Goal: Book appointment/travel/reservation

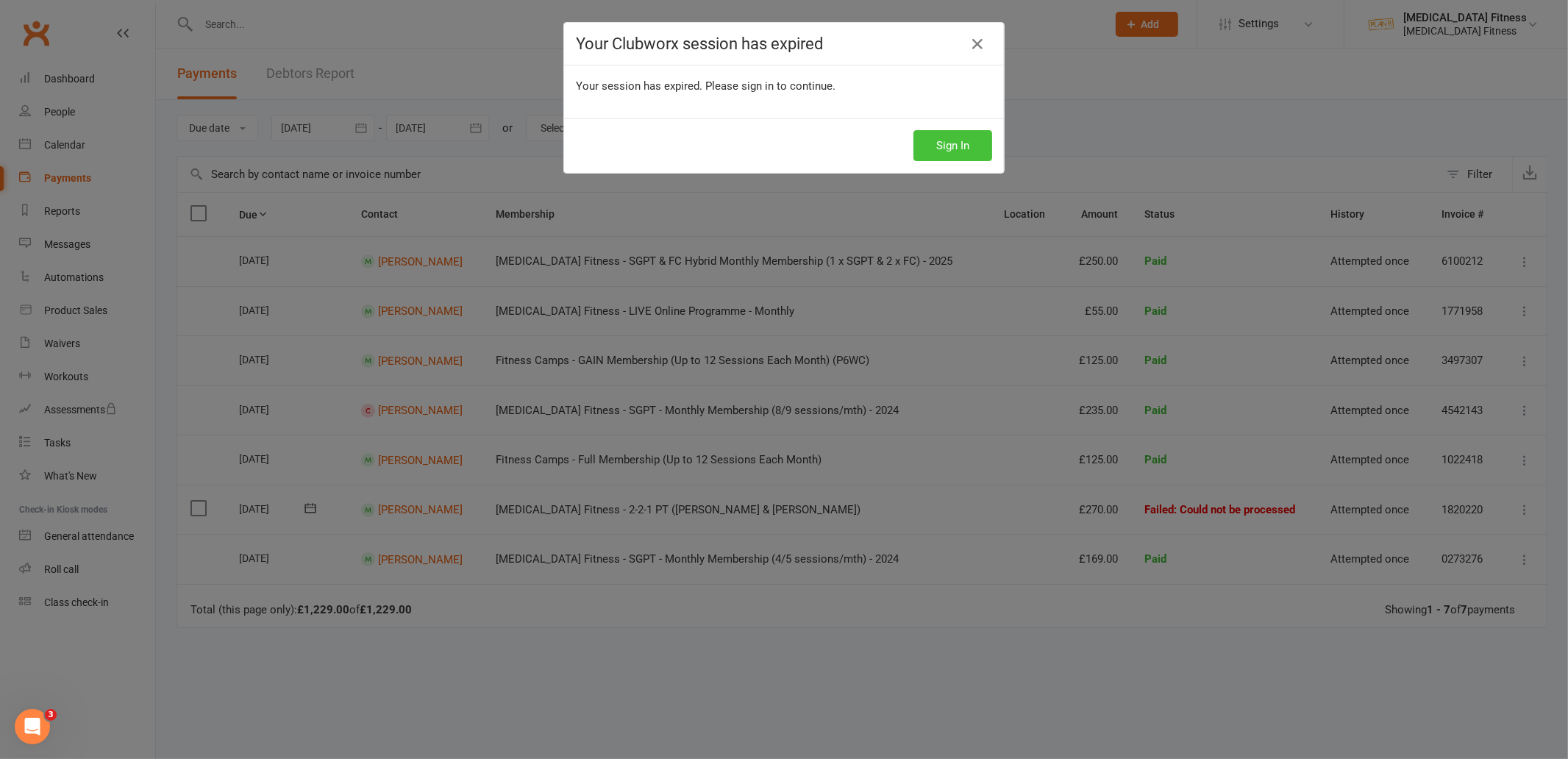
click at [957, 146] on button "Sign In" at bounding box center [952, 145] width 78 height 31
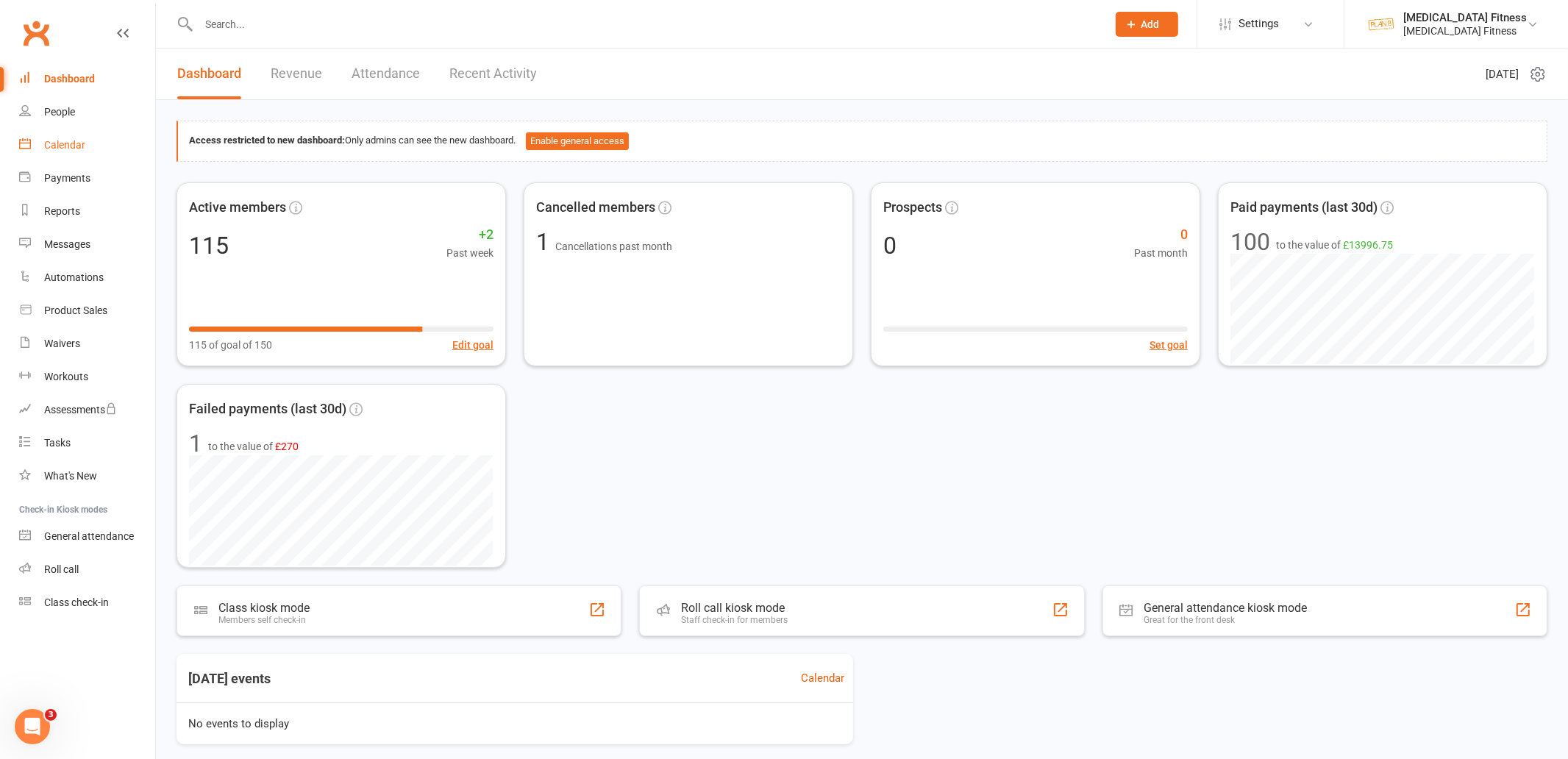
click at [67, 139] on div "Calendar" at bounding box center [64, 145] width 41 height 11
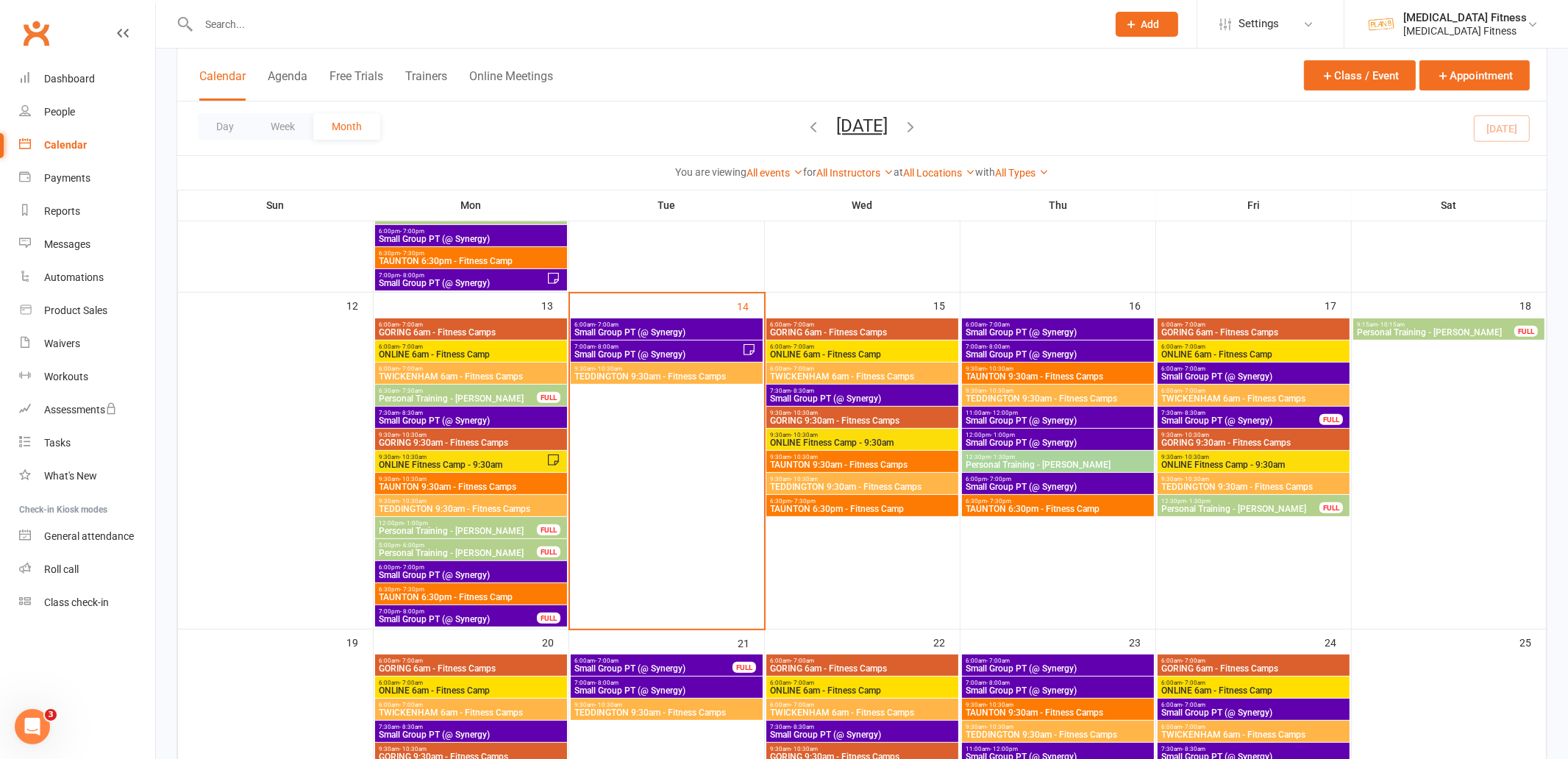
scroll to position [678, 0]
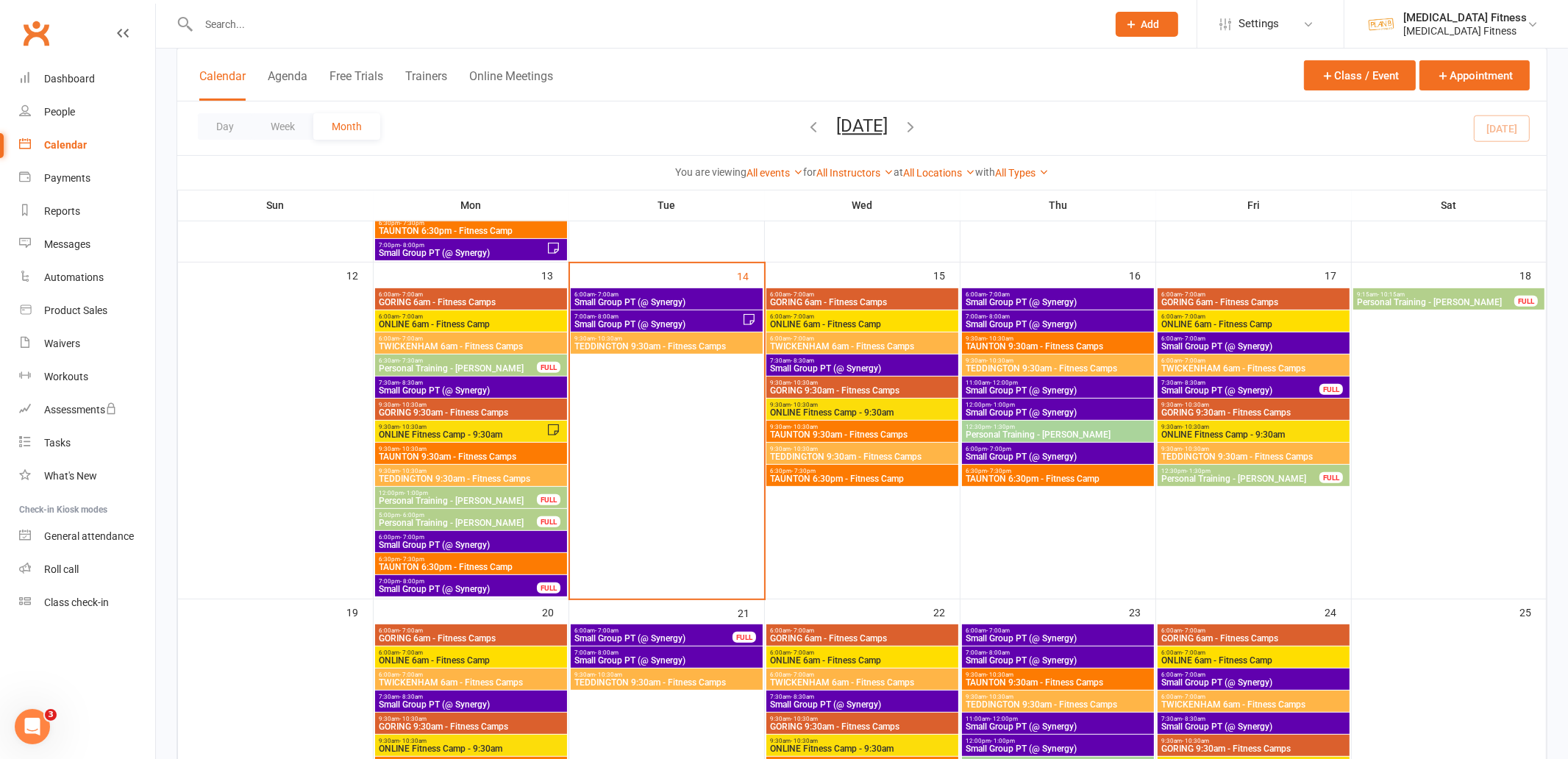
click at [1065, 291] on span "6:00am - 7:00am" at bounding box center [1058, 294] width 186 height 7
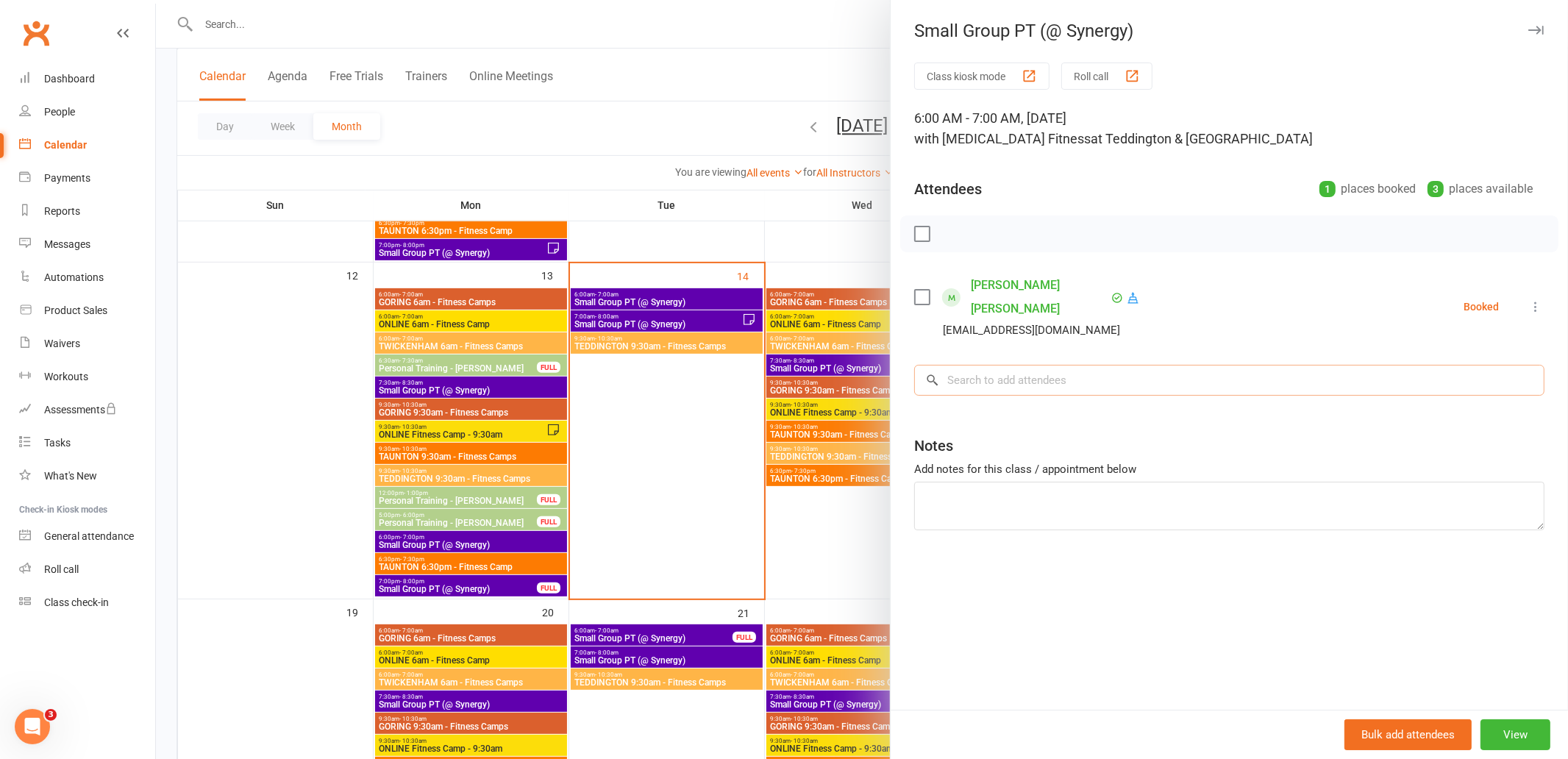
click at [1005, 365] on input "search" at bounding box center [1229, 380] width 630 height 31
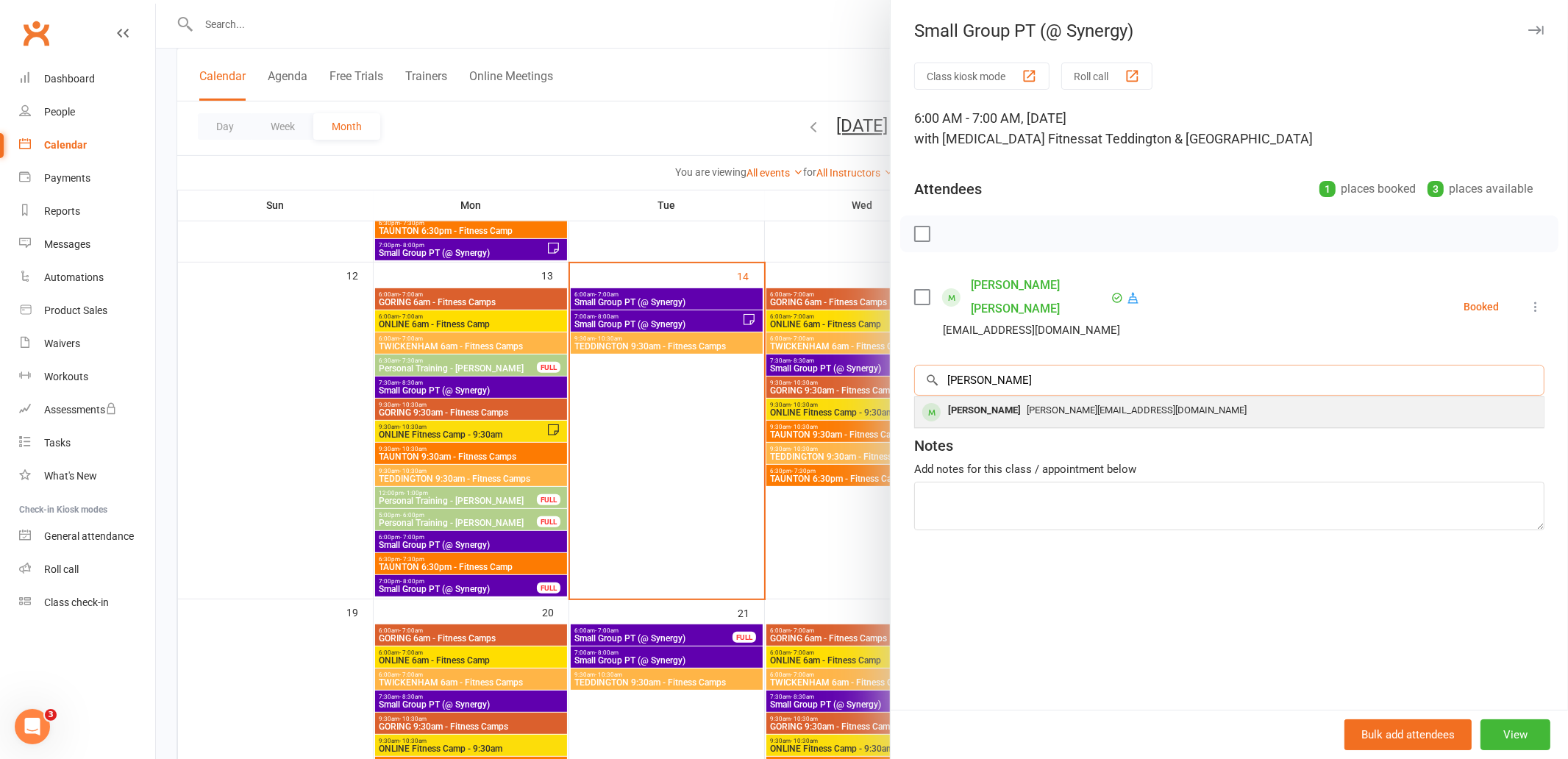
type input "jaen bur"
click at [1010, 400] on div "Jane Burgess" at bounding box center [984, 411] width 84 height 21
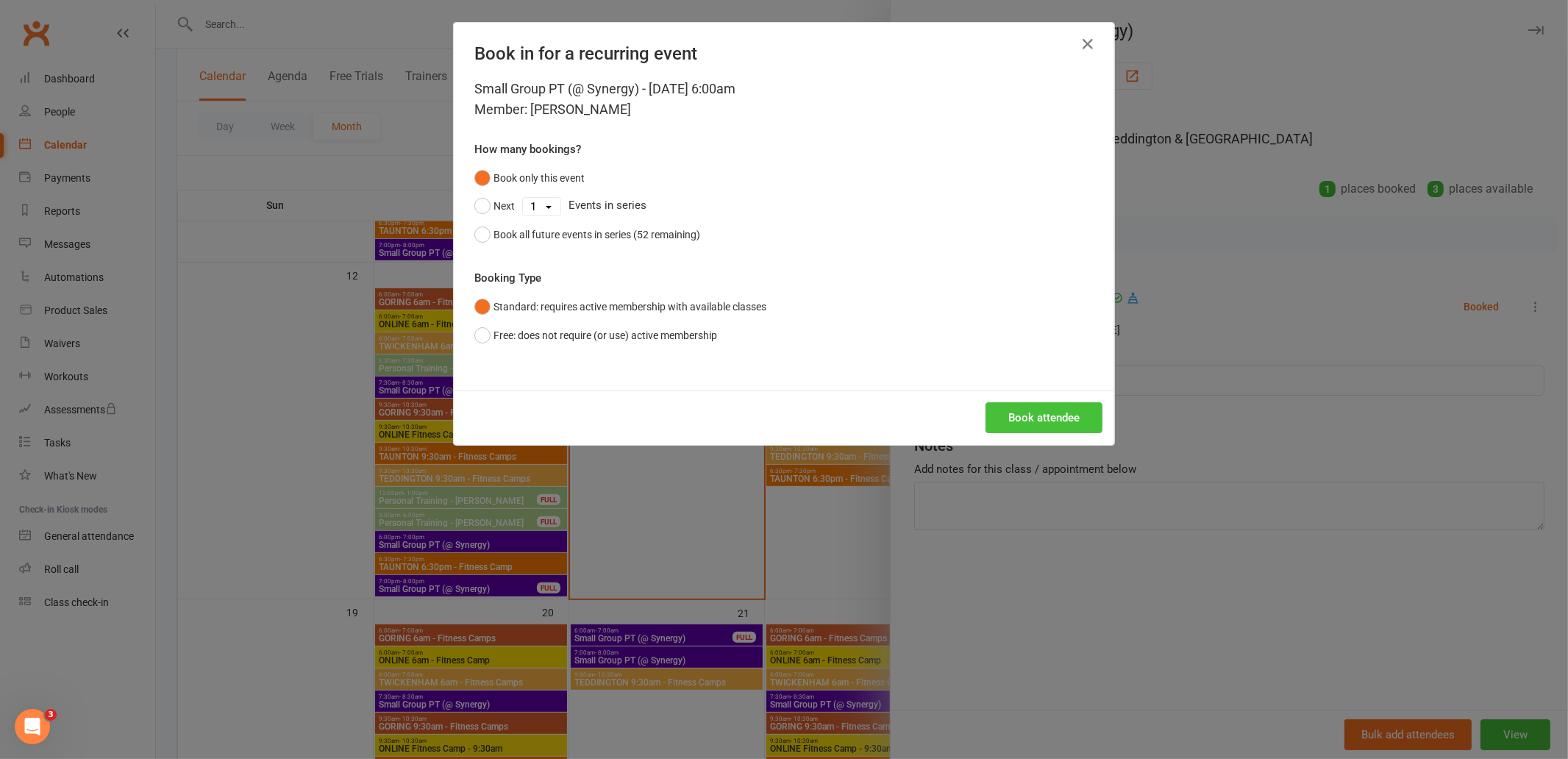
click at [1020, 414] on button "Book attendee" at bounding box center [1044, 417] width 117 height 31
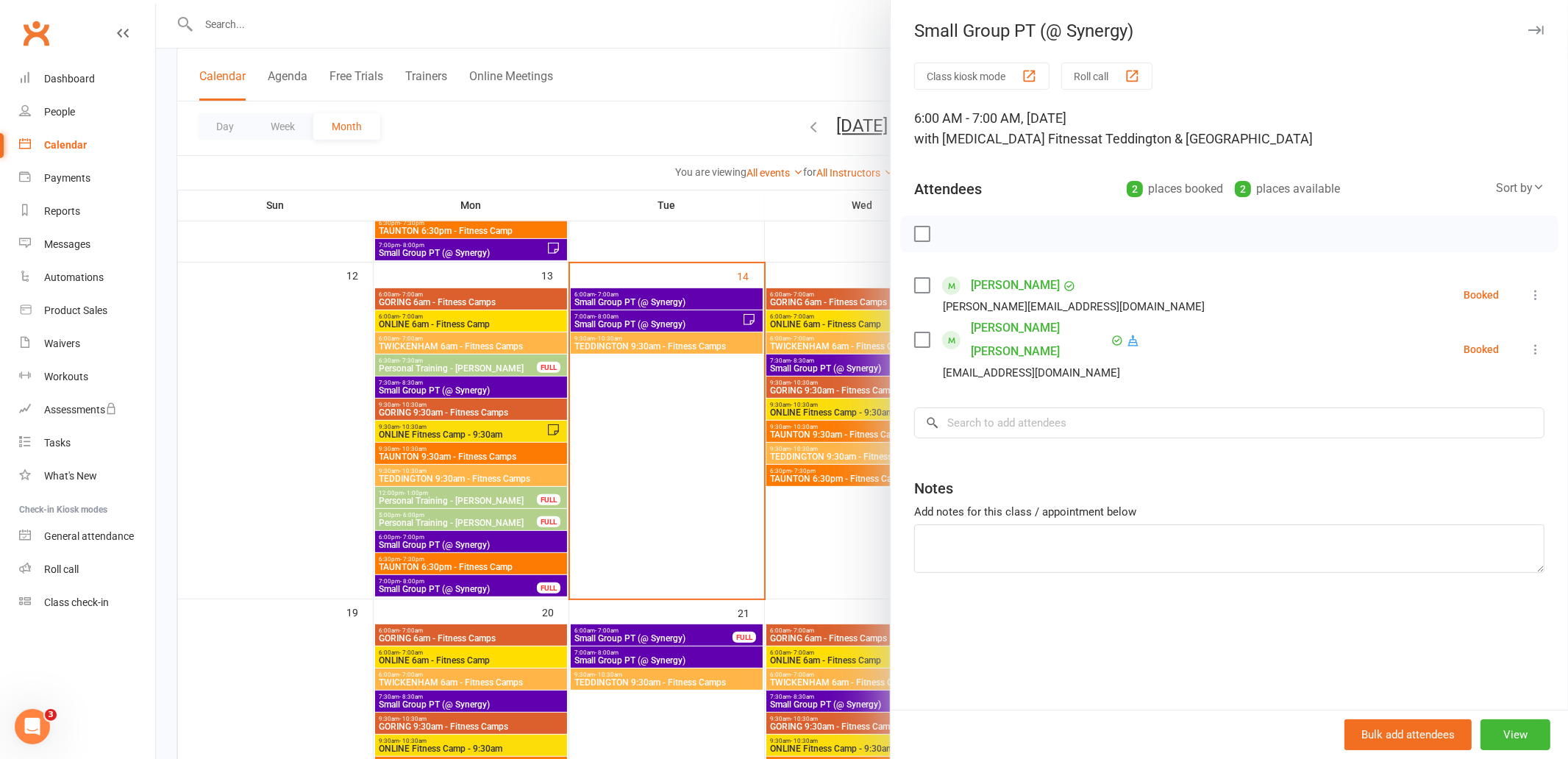
click at [1536, 31] on icon "button" at bounding box center [1536, 30] width 15 height 9
